Goal: Transaction & Acquisition: Download file/media

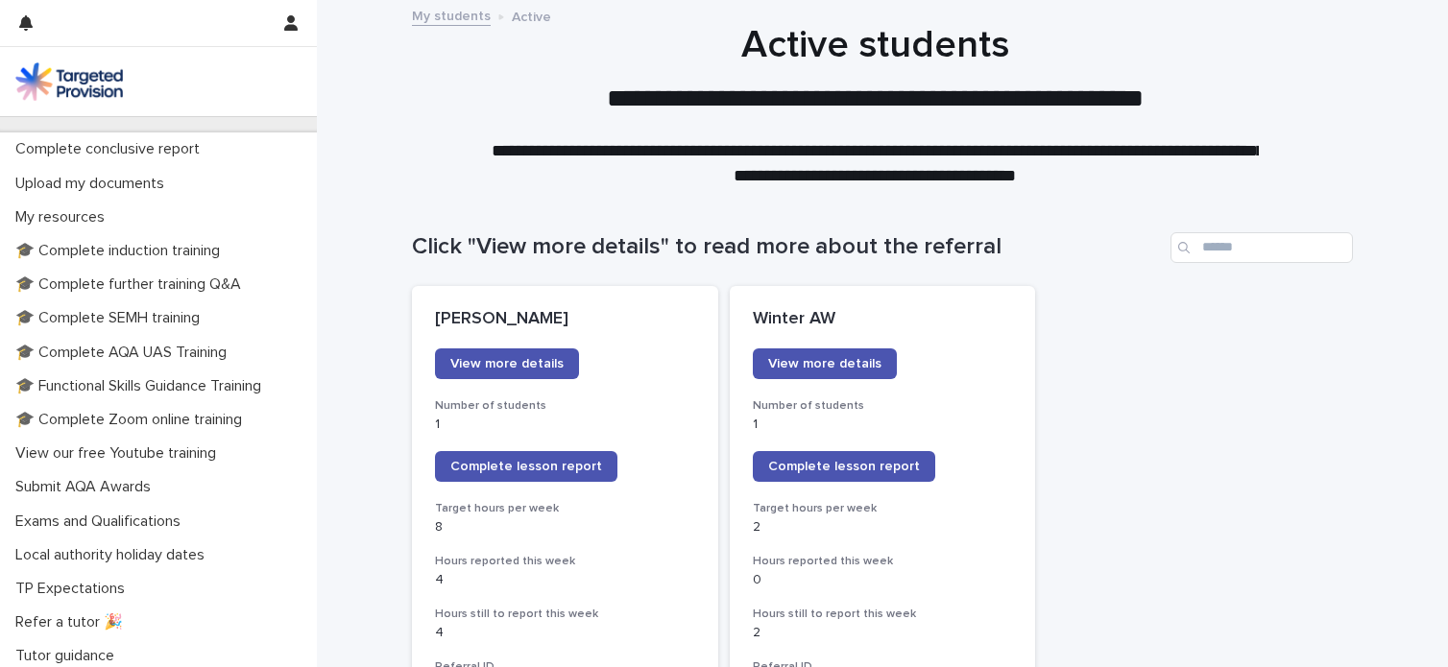
scroll to position [530, 0]
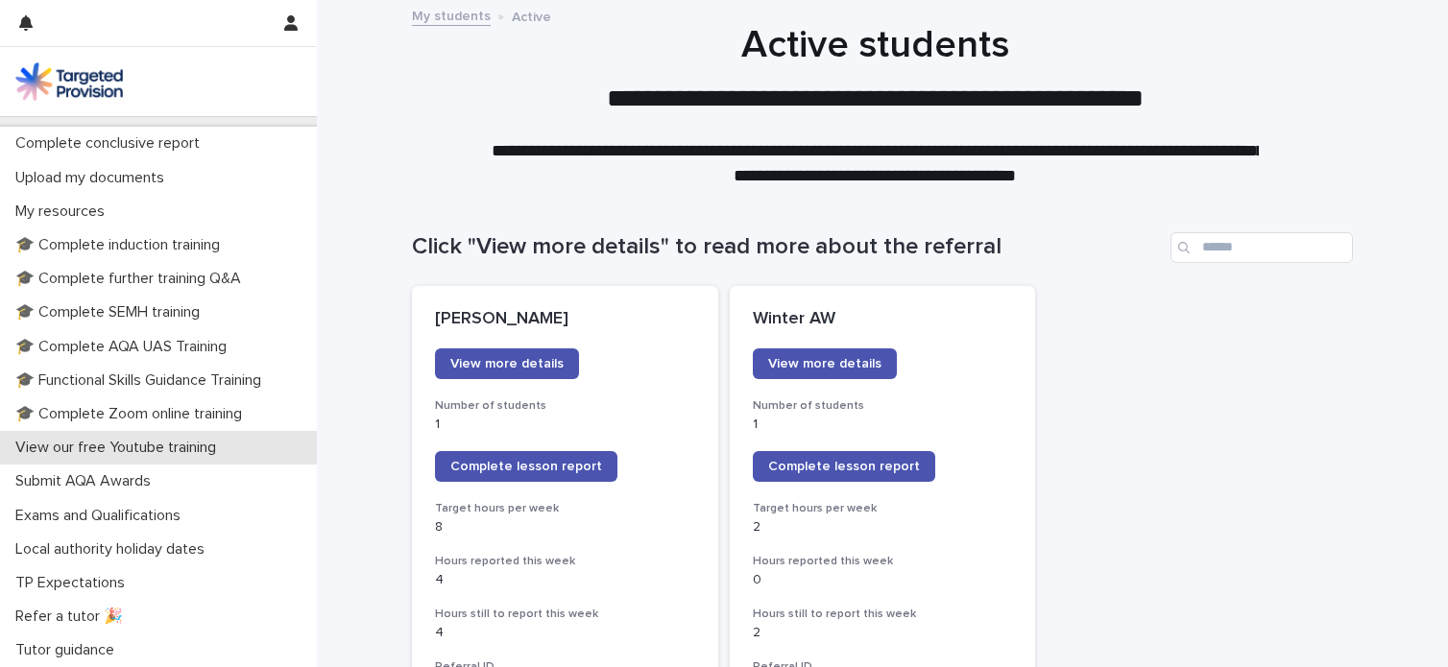
click at [186, 447] on p "View our free Youtube training" at bounding box center [120, 448] width 224 height 18
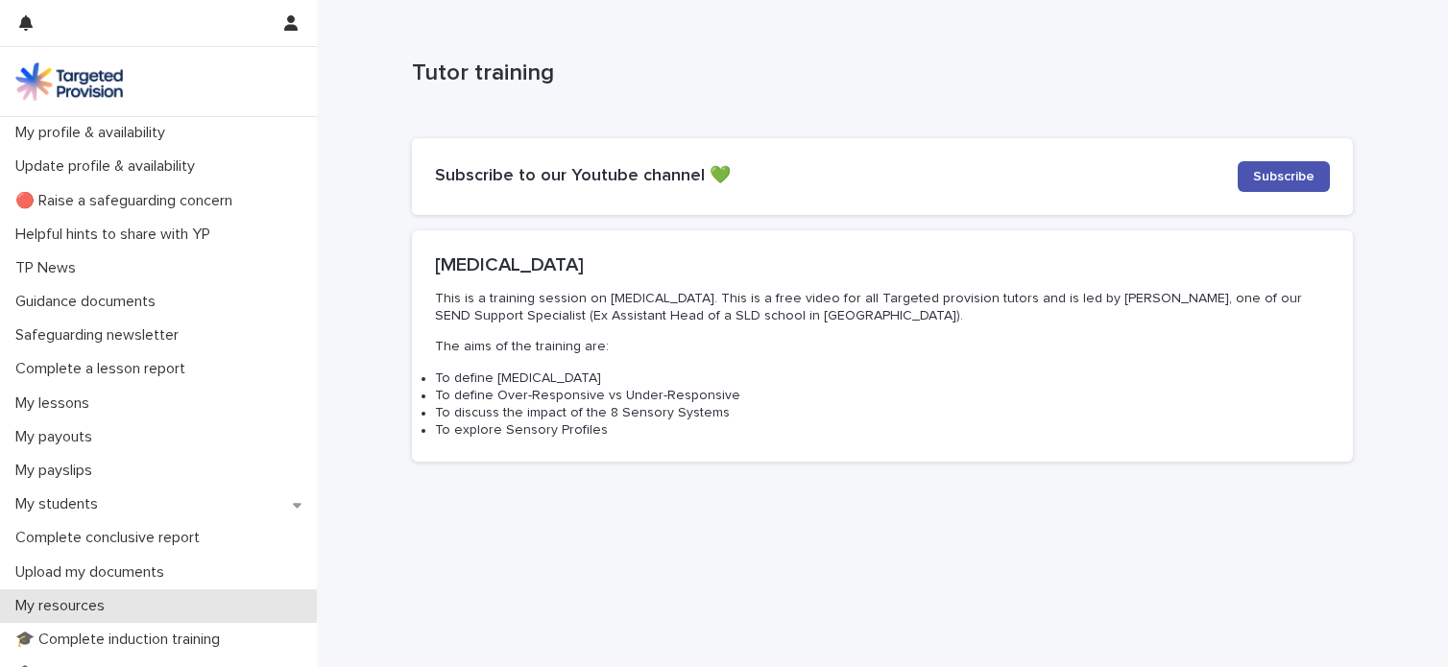
click at [90, 609] on p "My resources" at bounding box center [64, 606] width 112 height 18
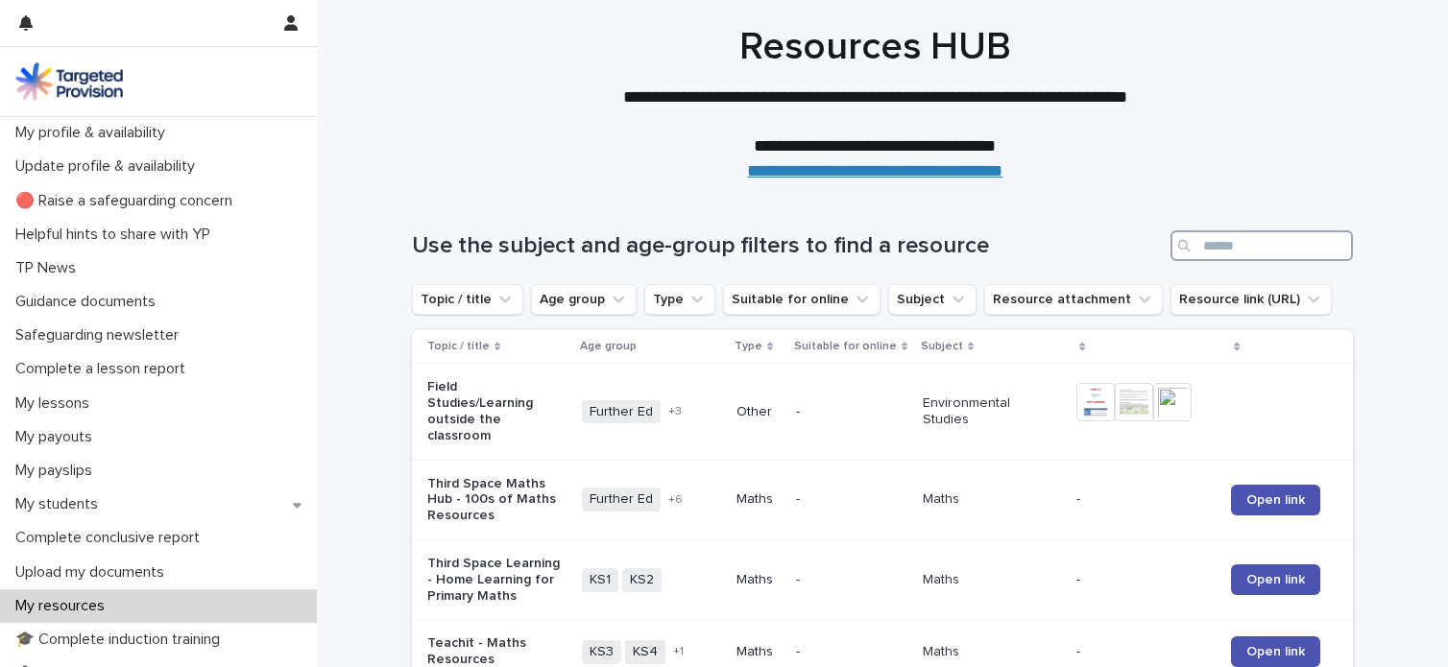
click at [1245, 249] on input "Search" at bounding box center [1262, 245] width 182 height 31
click at [1245, 245] on input "Search" at bounding box center [1262, 245] width 182 height 31
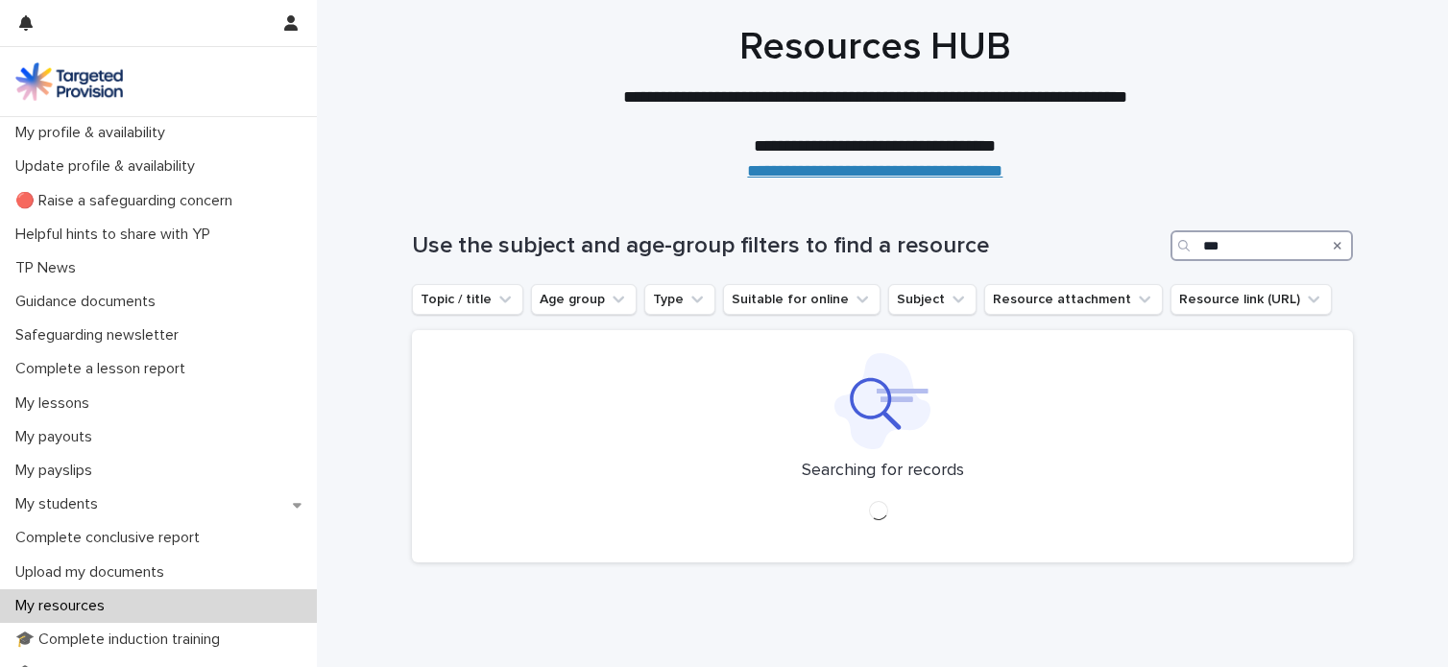
type input "***"
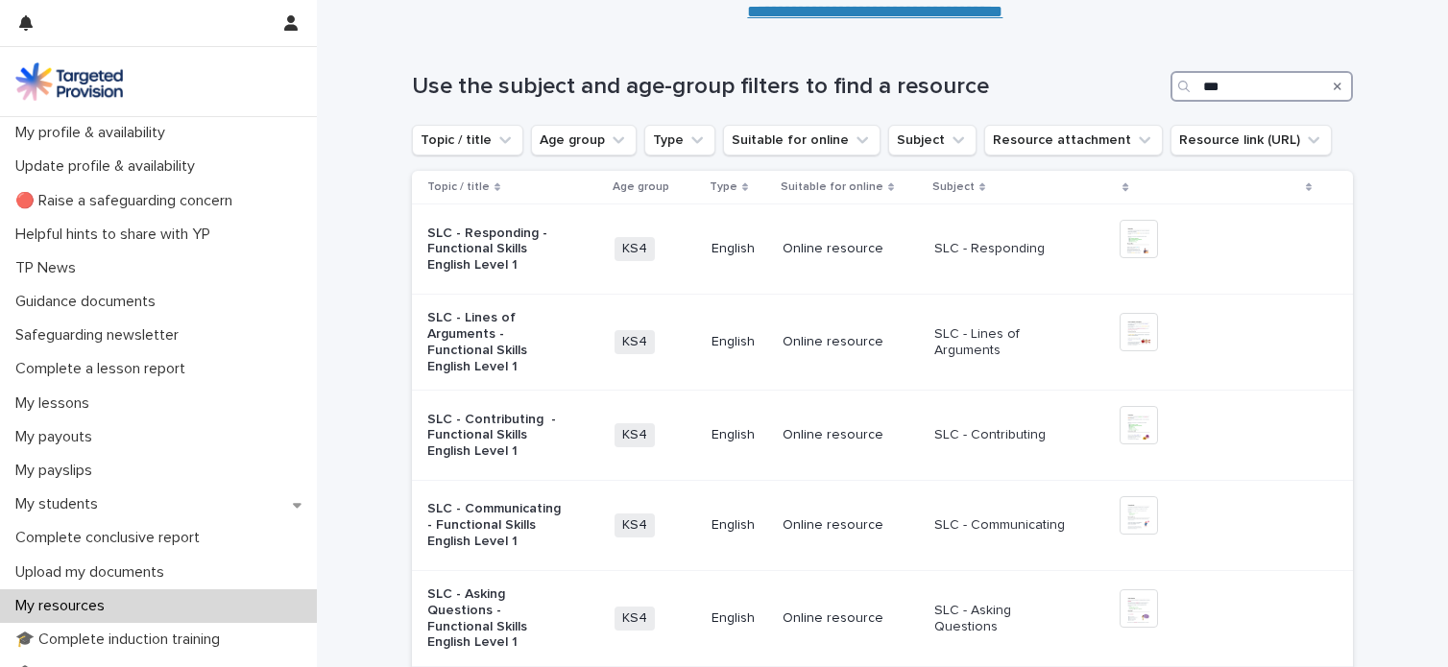
scroll to position [161, 0]
click at [821, 245] on p "Online resource" at bounding box center [851, 247] width 136 height 16
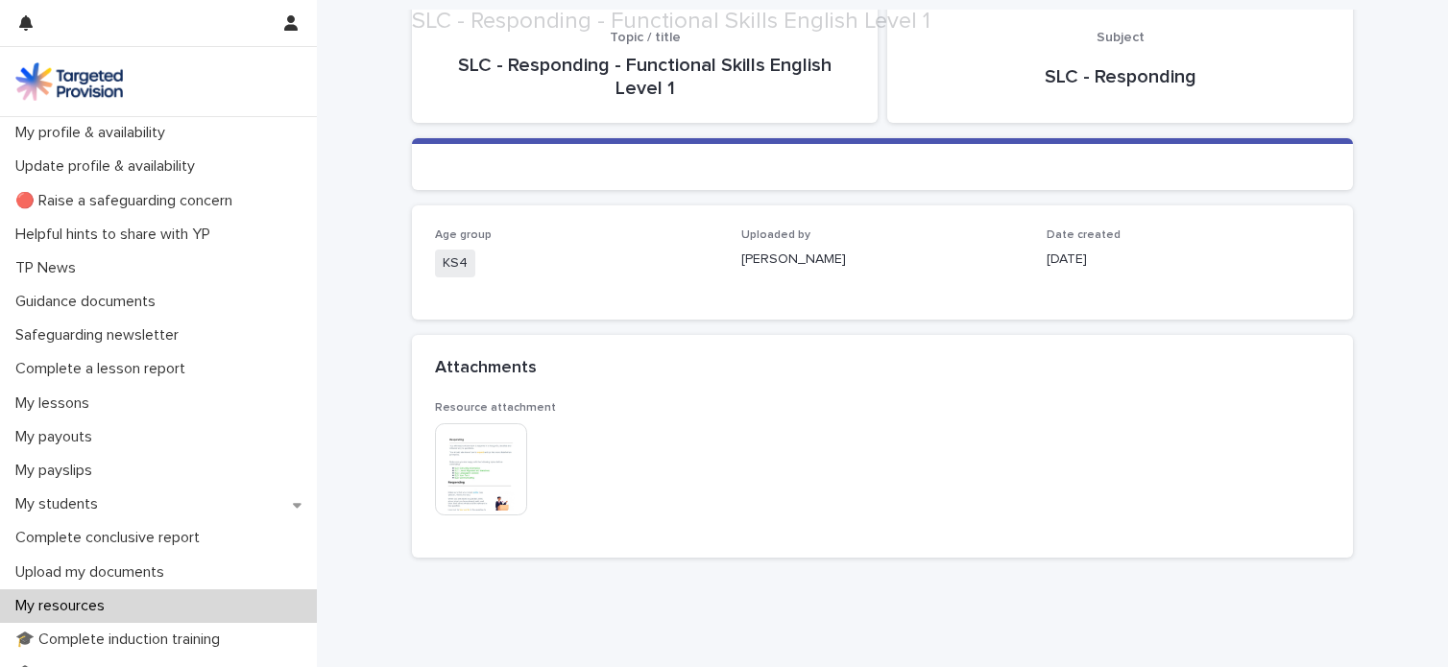
scroll to position [154, 0]
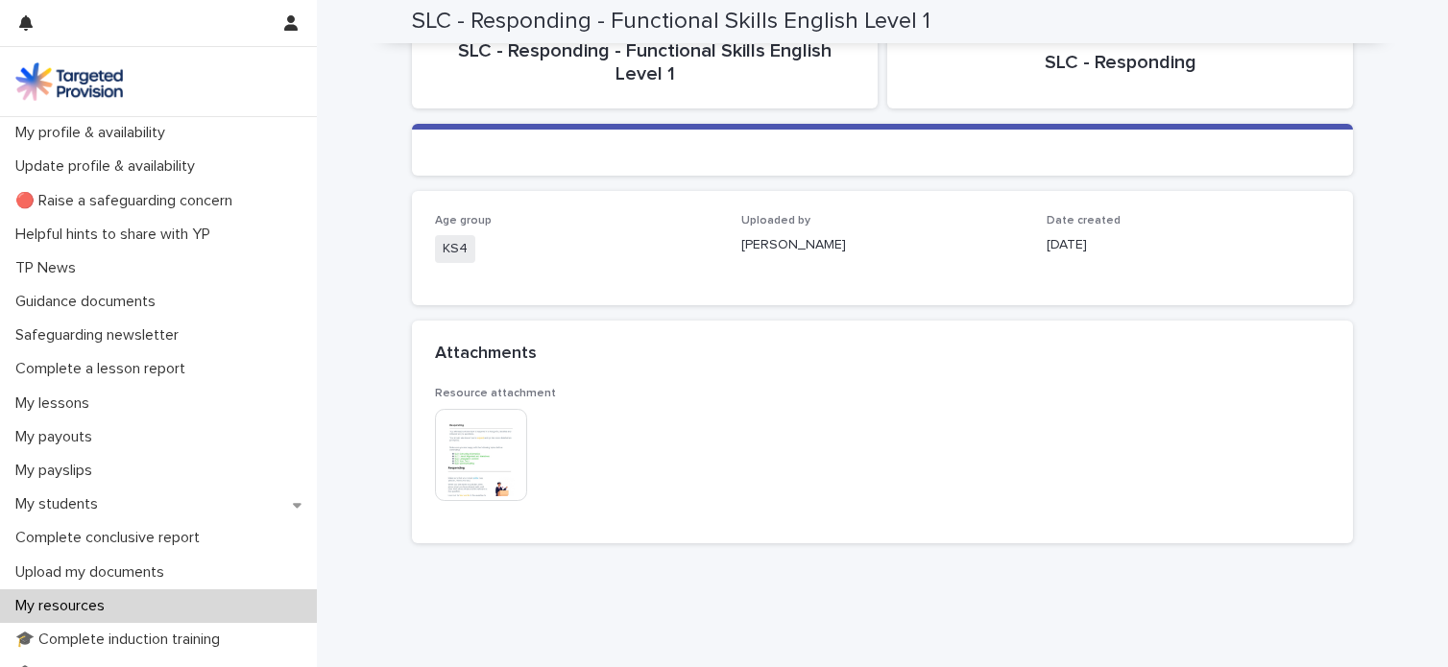
click at [465, 476] on img at bounding box center [481, 455] width 92 height 92
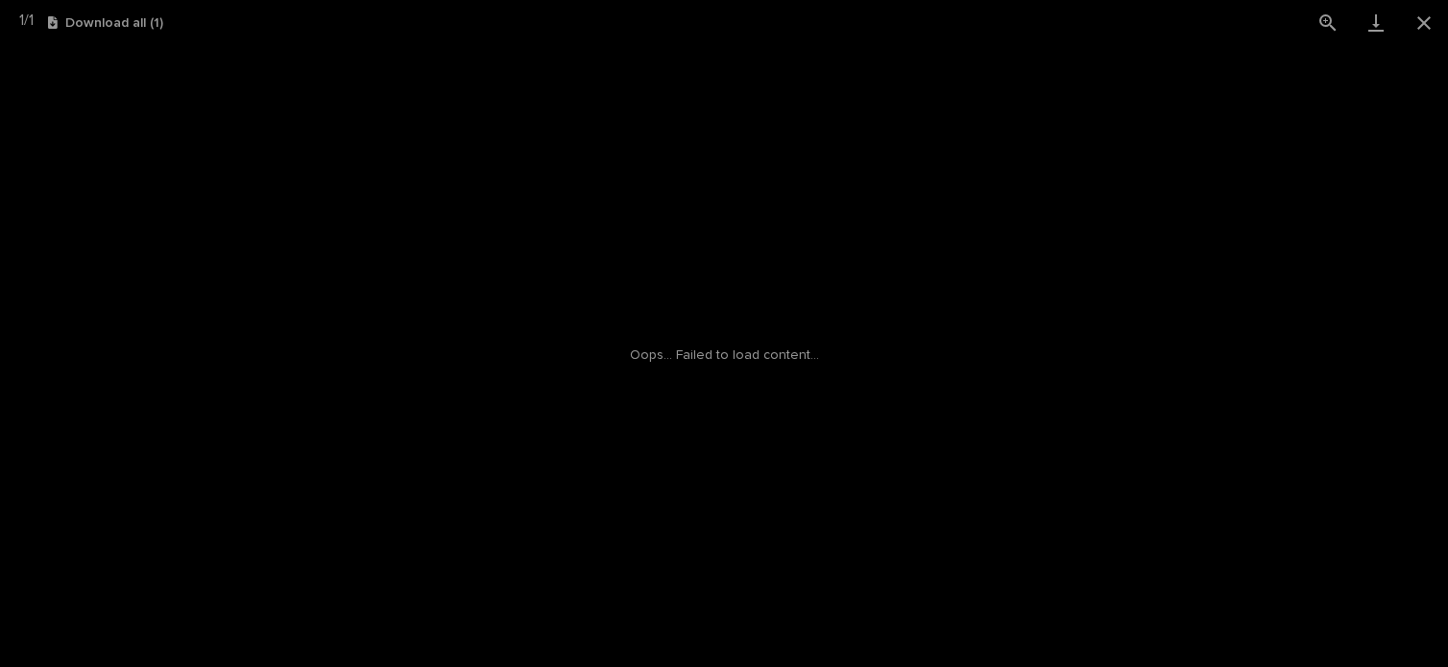
click at [482, 445] on div "Oops... Failed to load content..." at bounding box center [724, 356] width 1448 height 622
click at [714, 385] on link "Download File" at bounding box center [724, 373] width 133 height 31
click at [1371, 30] on link "Download" at bounding box center [1376, 22] width 48 height 45
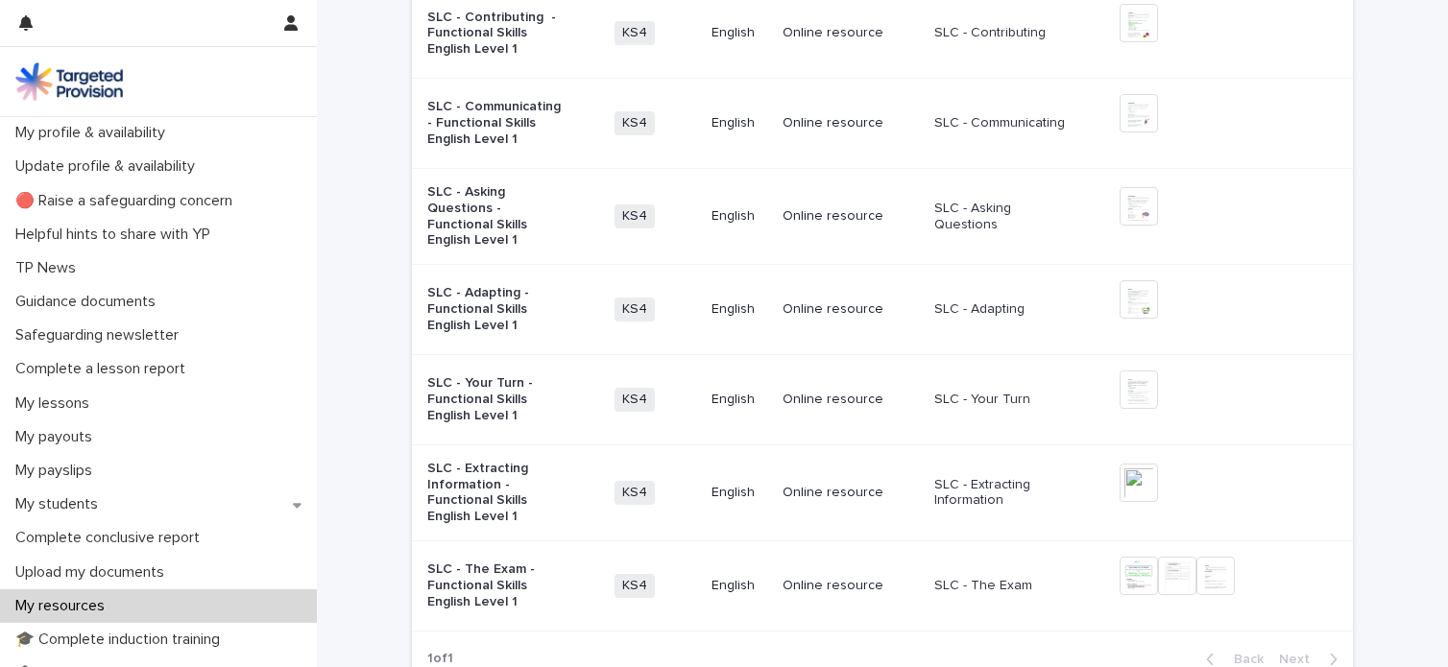
scroll to position [605, 0]
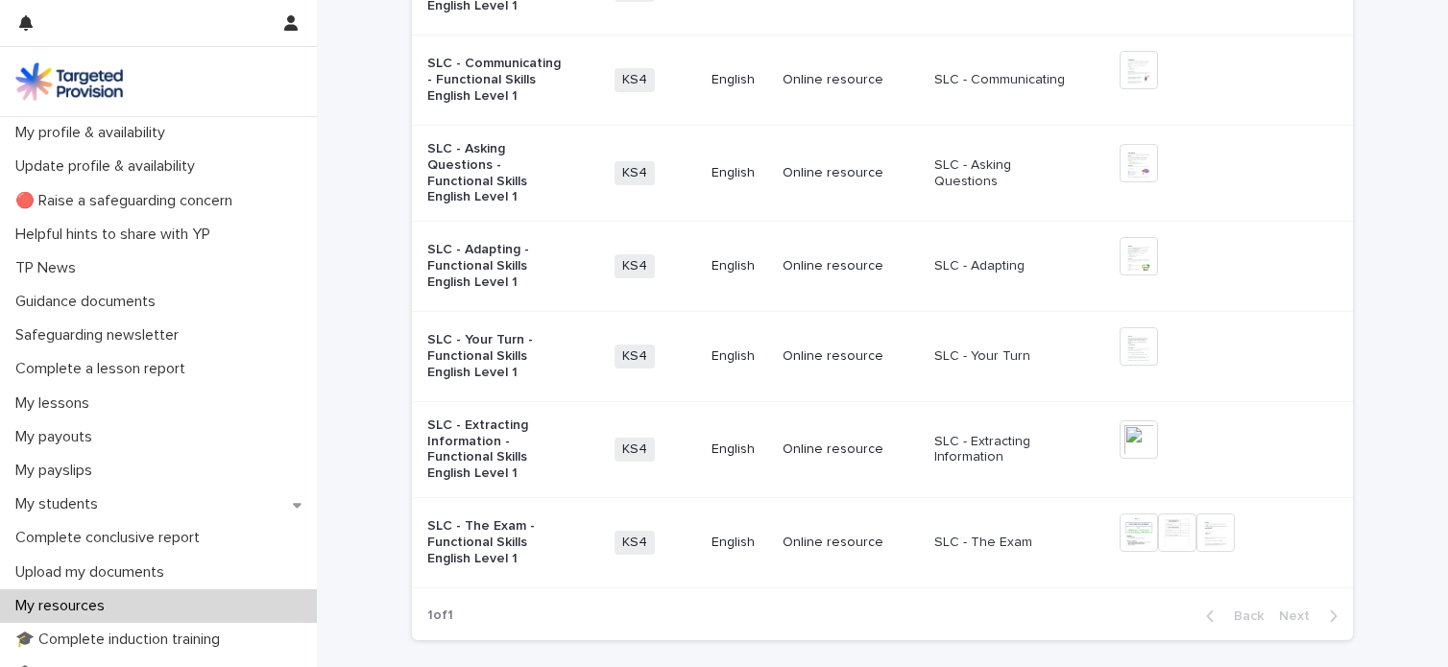
click at [807, 442] on p "Online resource" at bounding box center [851, 450] width 136 height 16
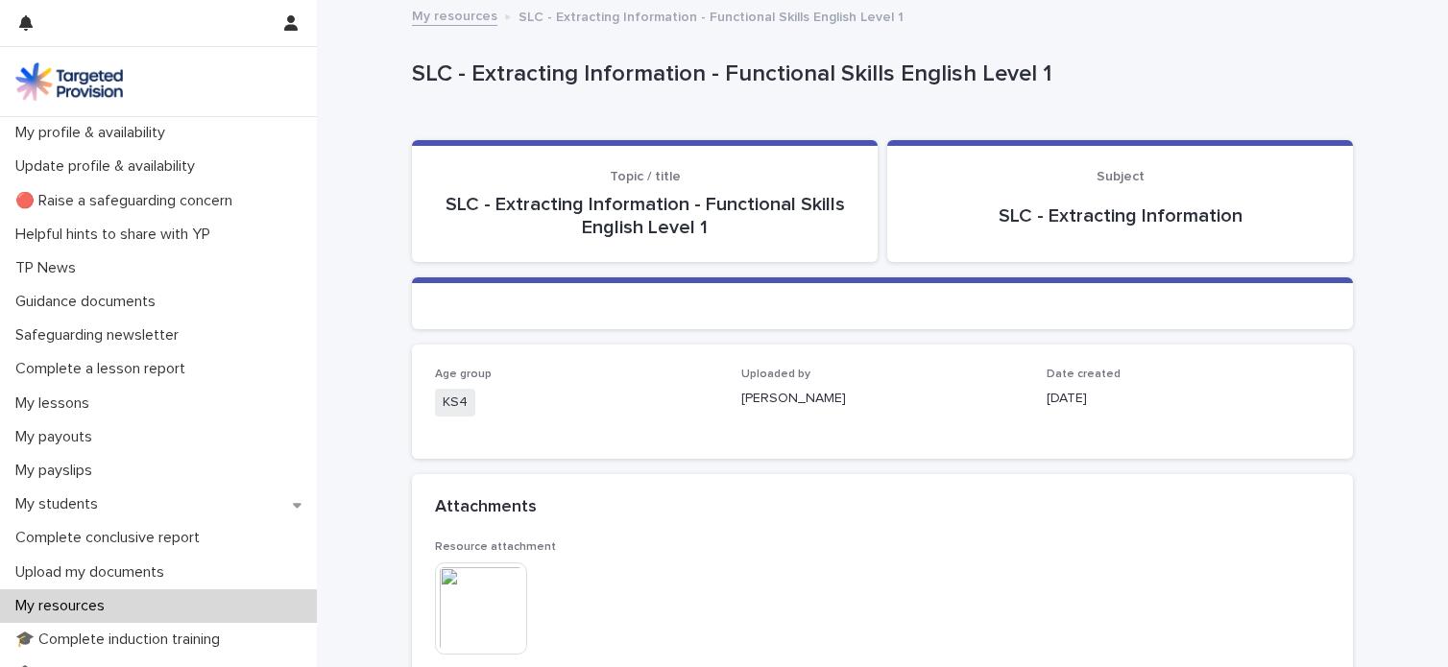
click at [453, 594] on img at bounding box center [481, 609] width 92 height 92
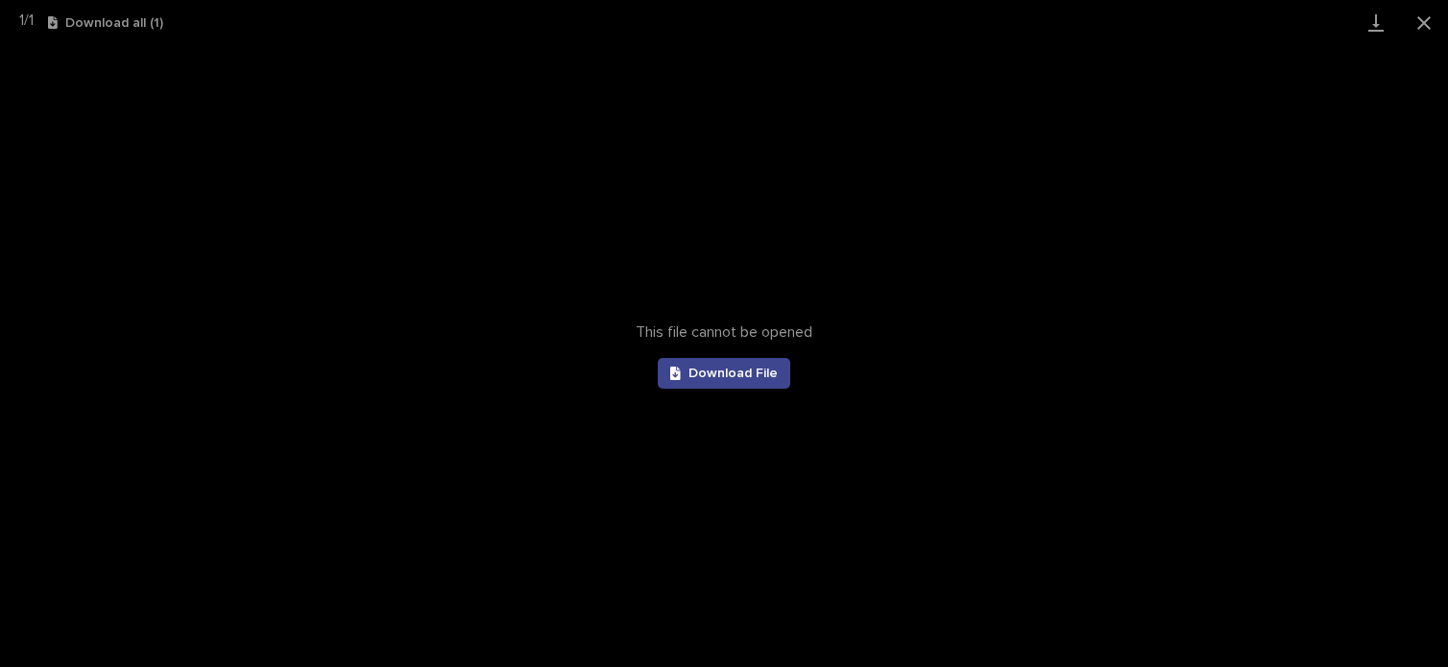
click at [730, 376] on span "Download File" at bounding box center [733, 373] width 89 height 13
click at [1420, 25] on button "Close gallery" at bounding box center [1424, 22] width 48 height 45
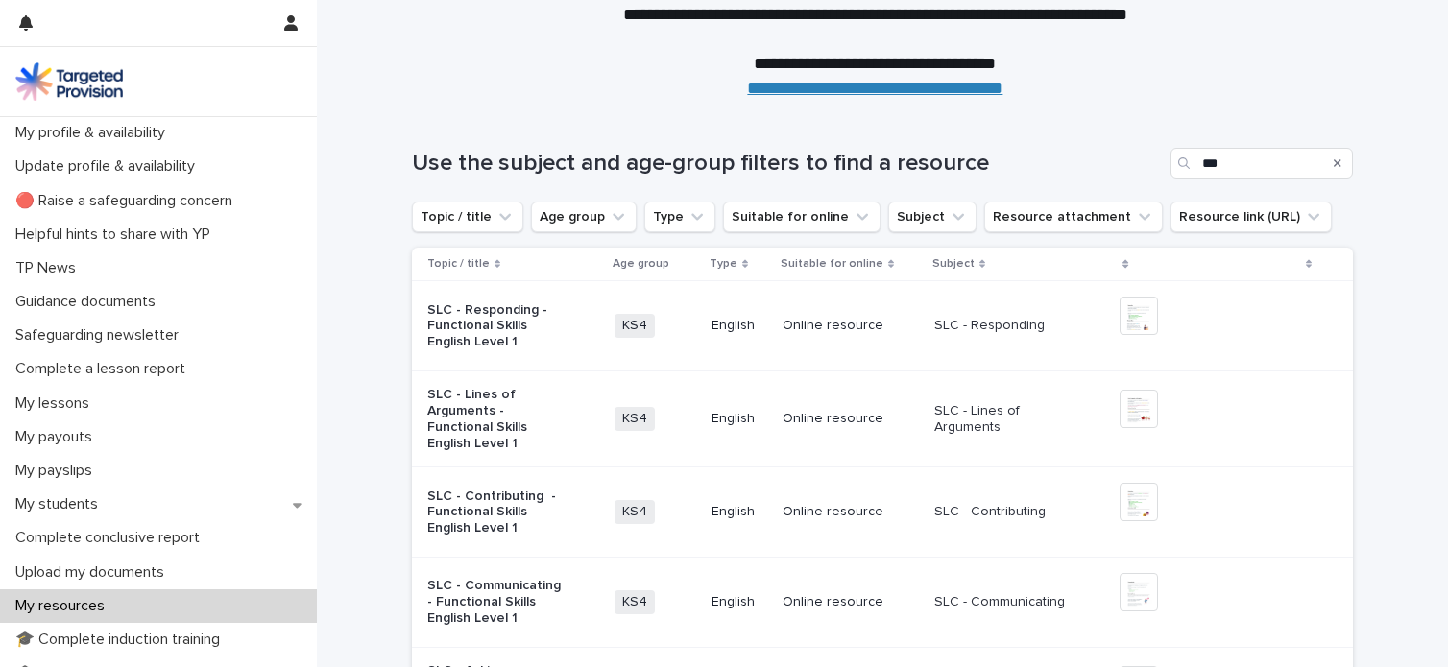
scroll to position [104, 0]
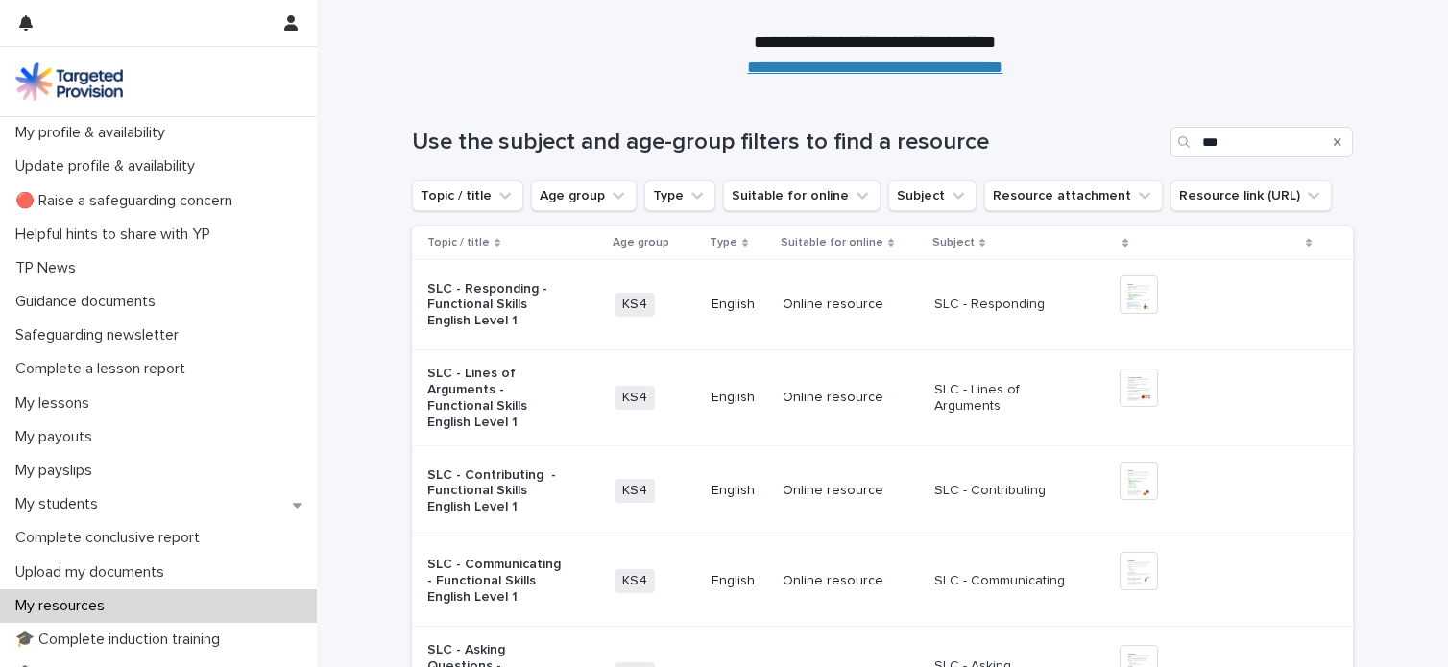
click at [480, 408] on p "SLC - Lines of Arguments - Functional Skills English Level 1" at bounding box center [495, 398] width 137 height 64
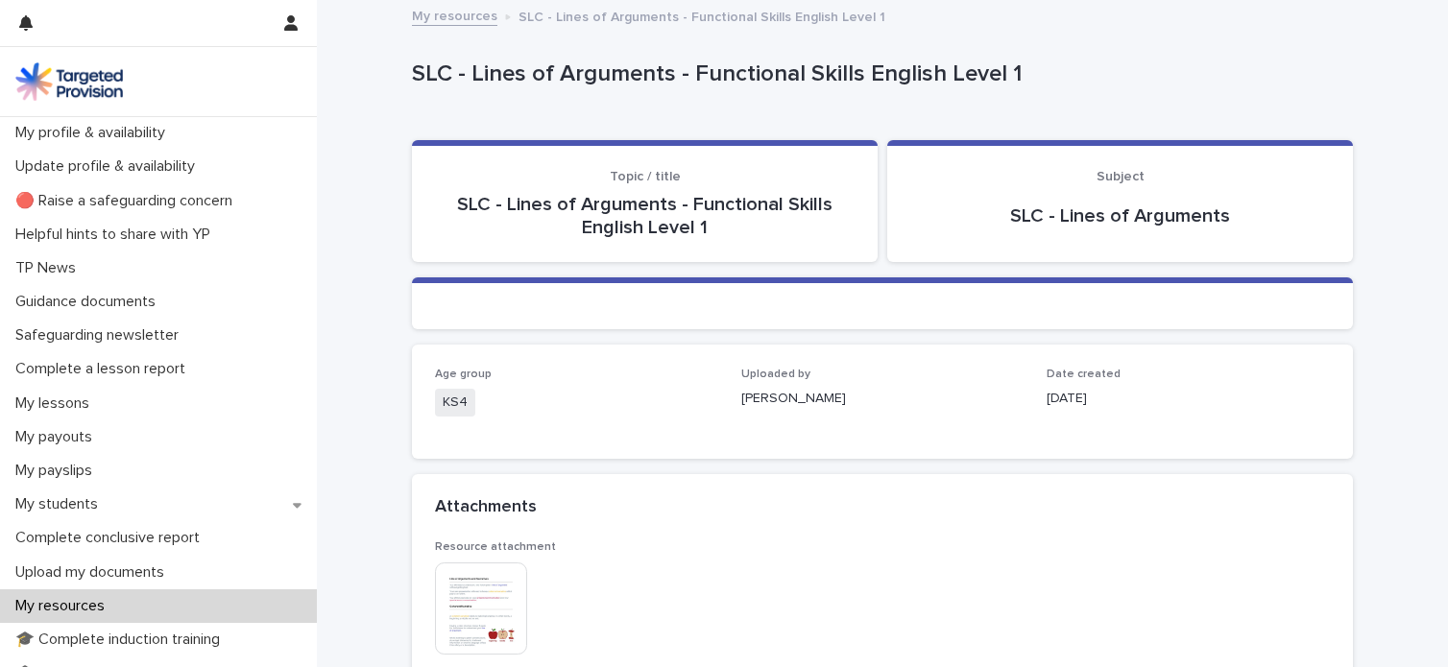
click at [465, 598] on img at bounding box center [481, 609] width 92 height 92
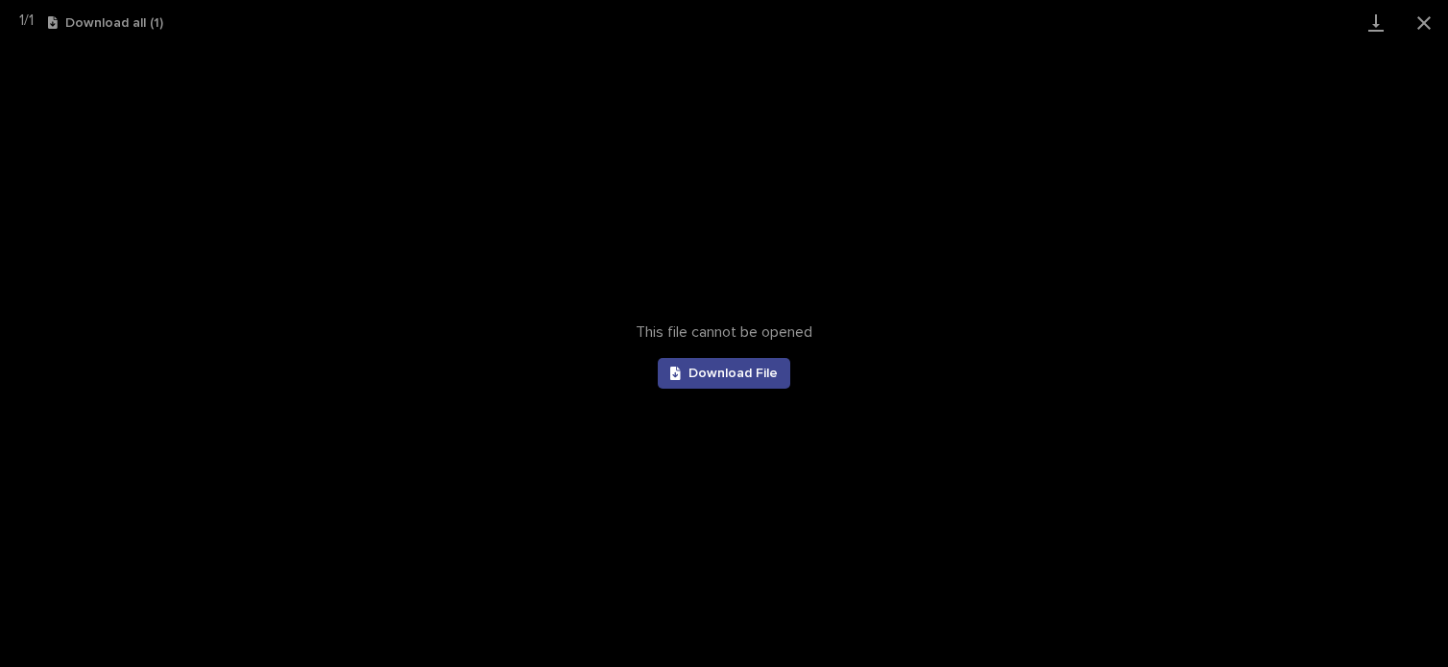
click at [740, 374] on span "Download File" at bounding box center [733, 373] width 89 height 13
click at [1418, 20] on button "Close gallery" at bounding box center [1424, 22] width 48 height 45
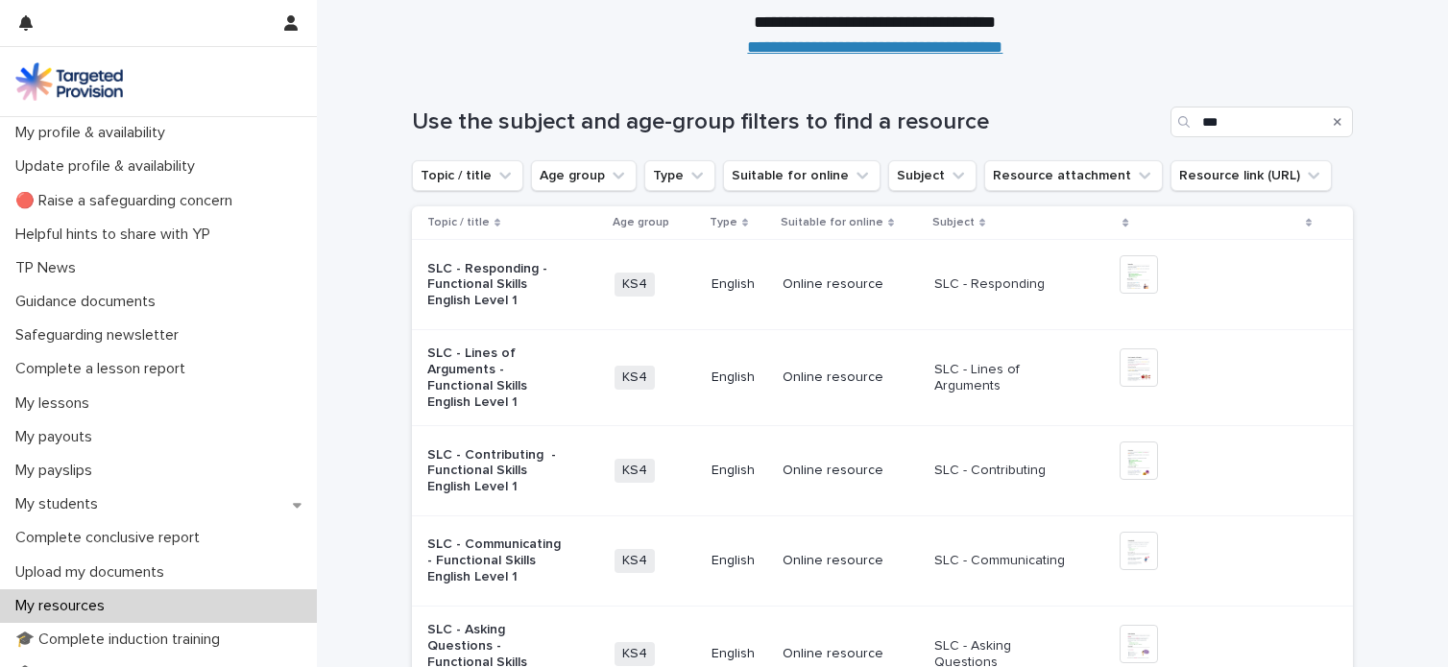
scroll to position [131, 0]
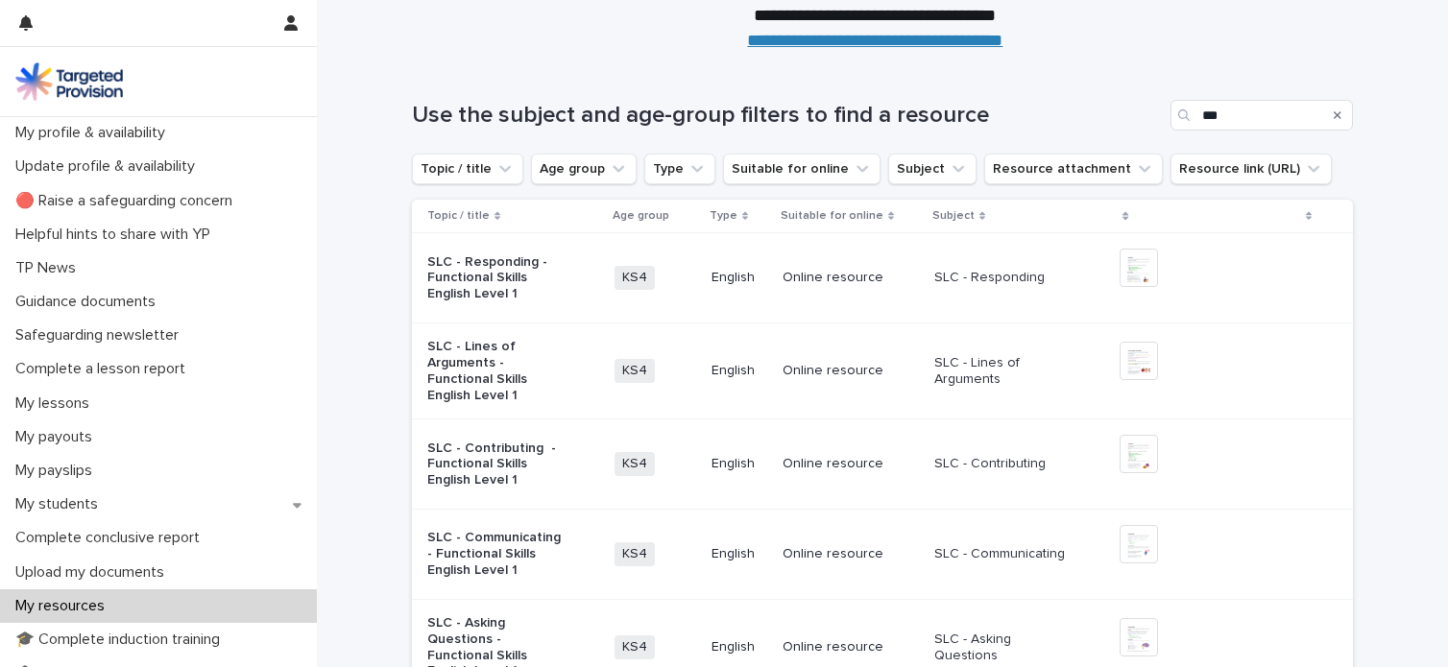
click at [795, 456] on p "Online resource" at bounding box center [851, 464] width 136 height 16
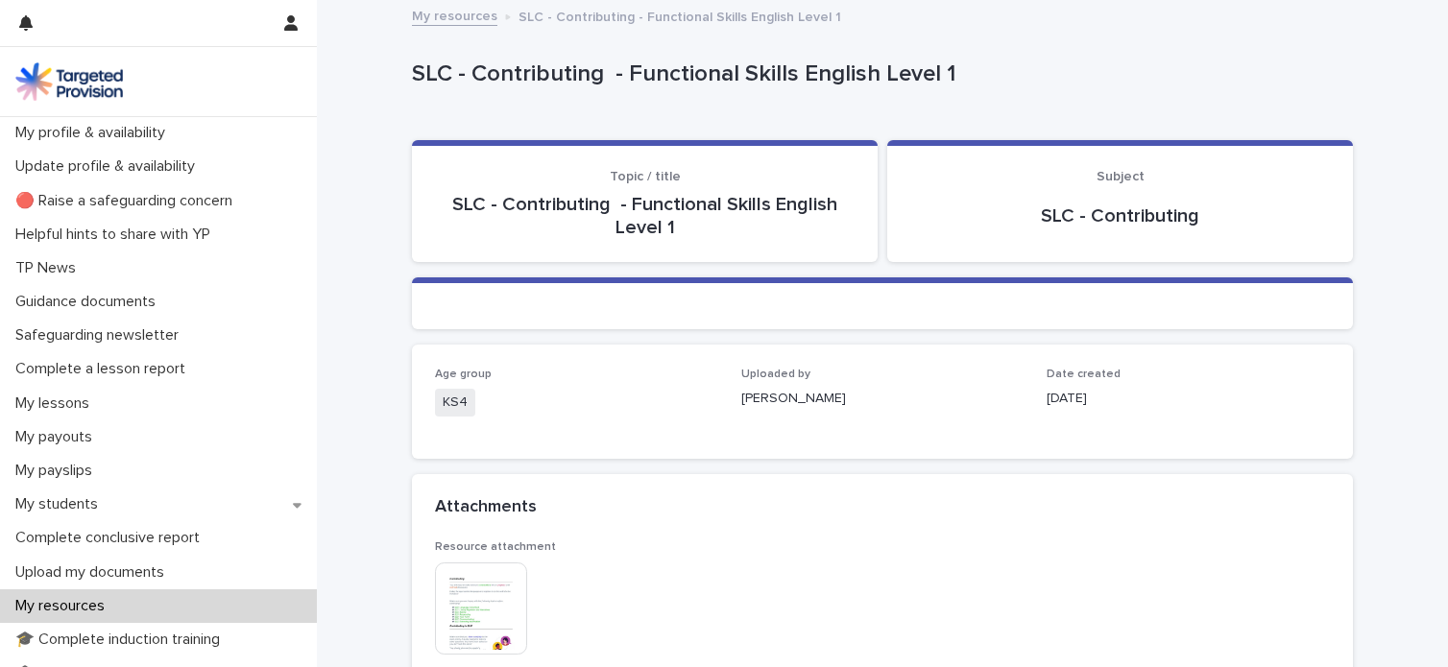
click at [462, 600] on img at bounding box center [481, 609] width 92 height 92
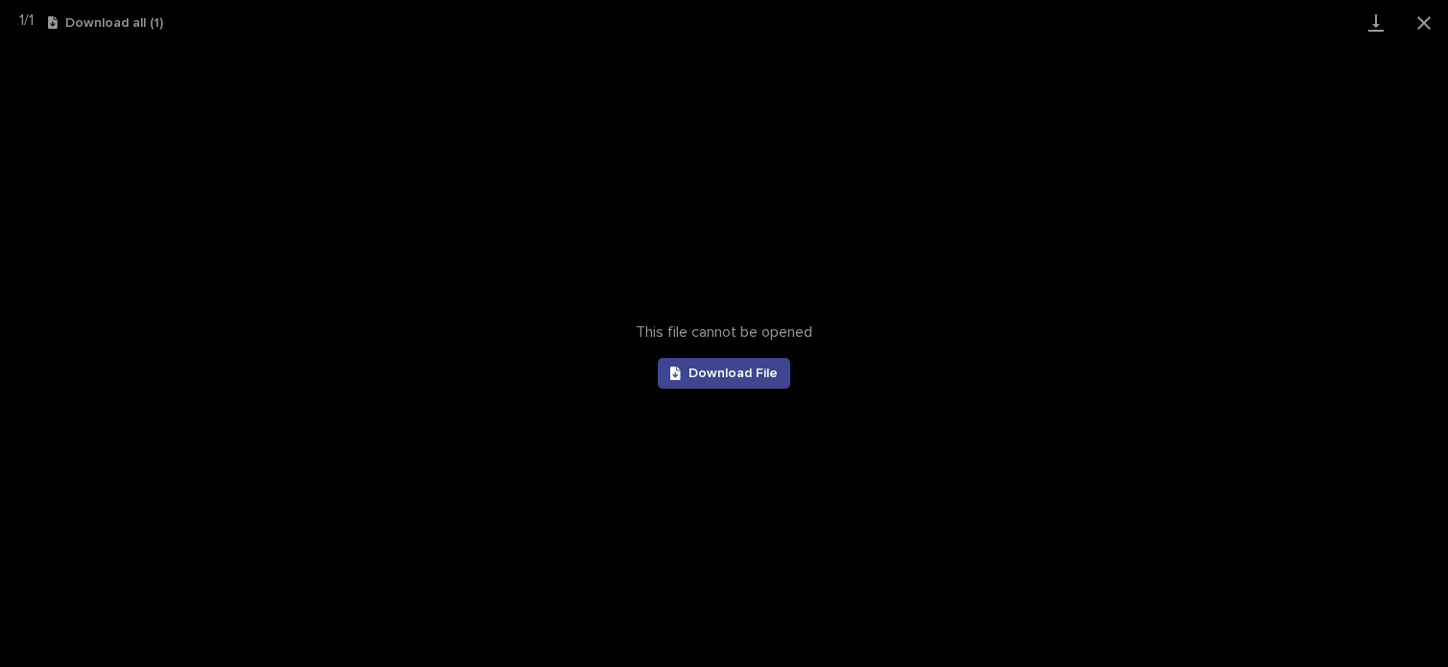
click at [722, 378] on span "Download File" at bounding box center [733, 373] width 89 height 13
click at [1425, 18] on button "Close gallery" at bounding box center [1424, 22] width 48 height 45
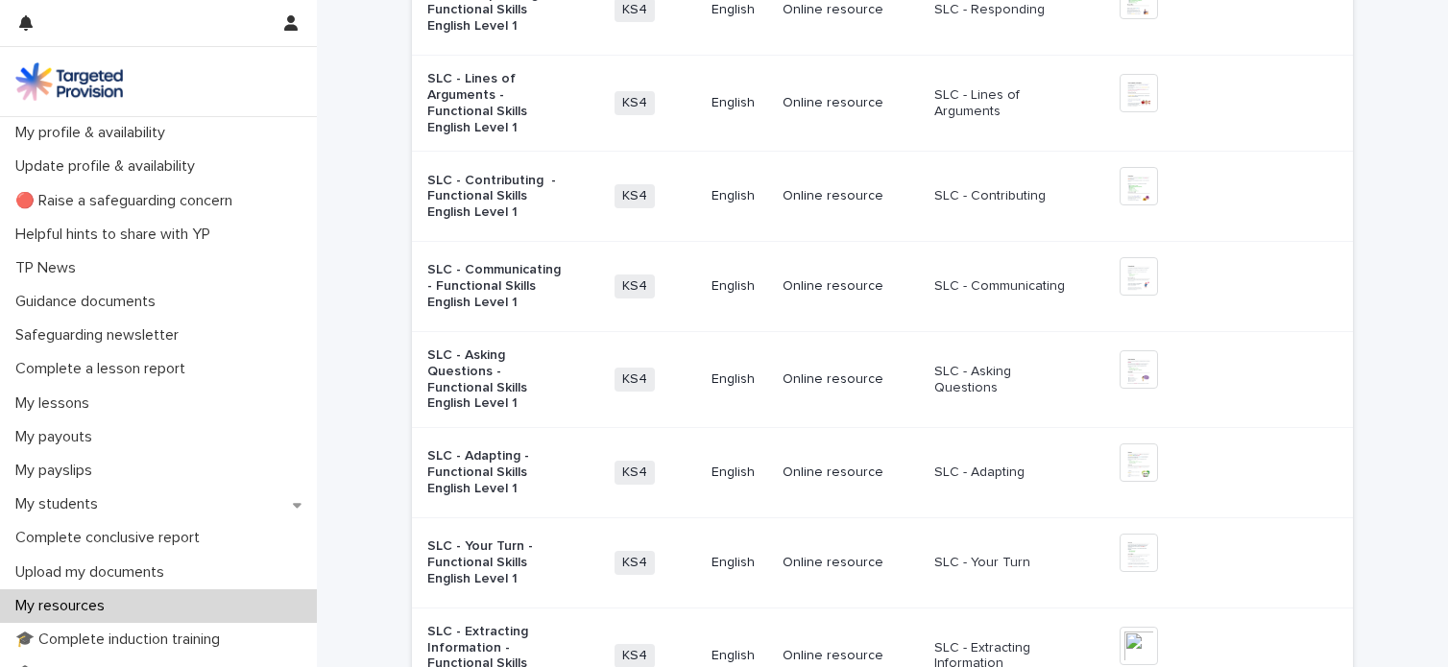
scroll to position [399, 0]
click at [446, 370] on p "SLC - Asking Questions - Functional Skills English Level 1" at bounding box center [495, 379] width 137 height 64
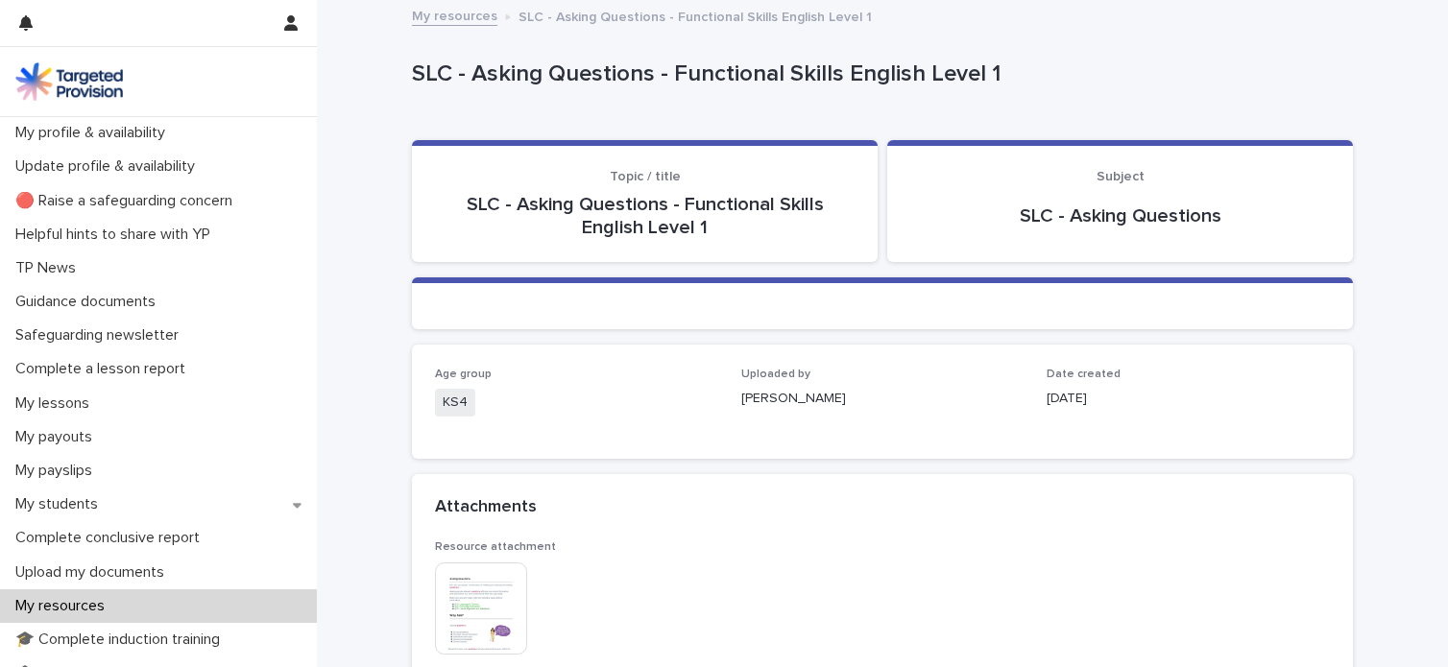
click at [461, 598] on img at bounding box center [481, 609] width 92 height 92
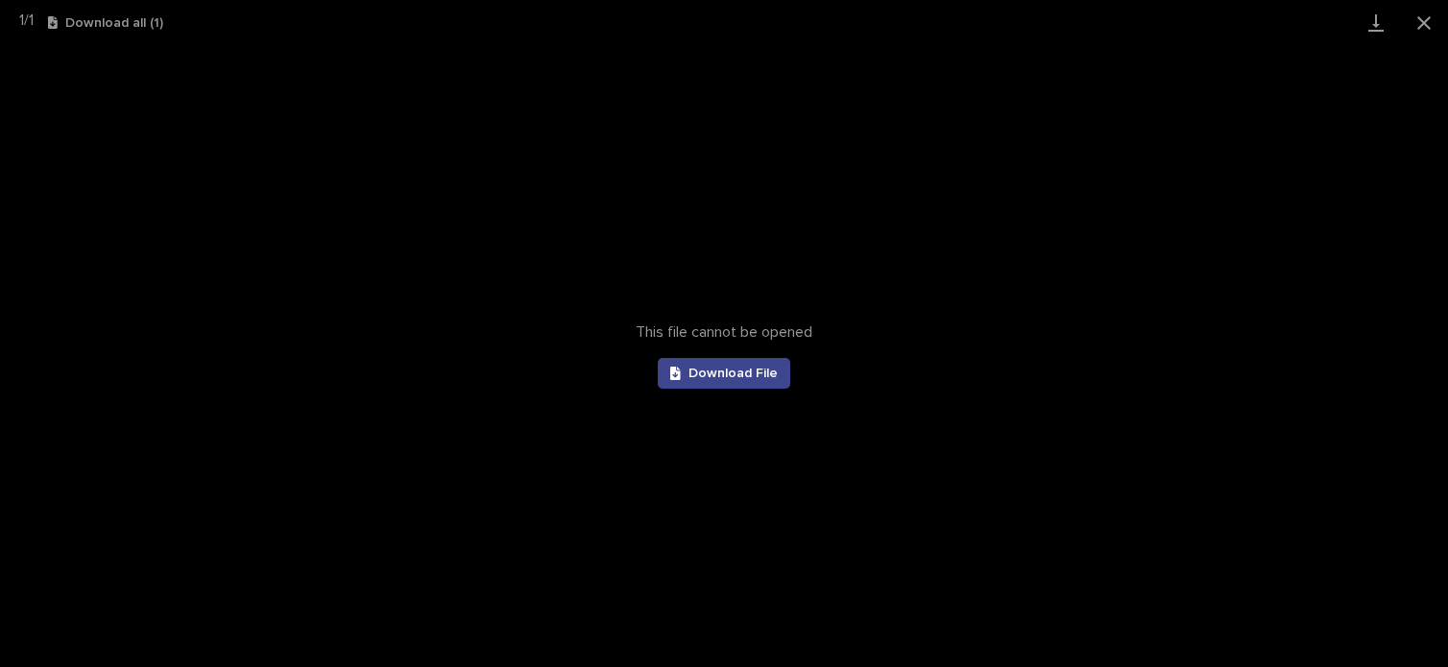
click at [722, 378] on span "Download File" at bounding box center [733, 373] width 89 height 13
click at [1356, 55] on div "This file cannot be opened Download File" at bounding box center [724, 356] width 1448 height 622
